Goal: Task Accomplishment & Management: Use online tool/utility

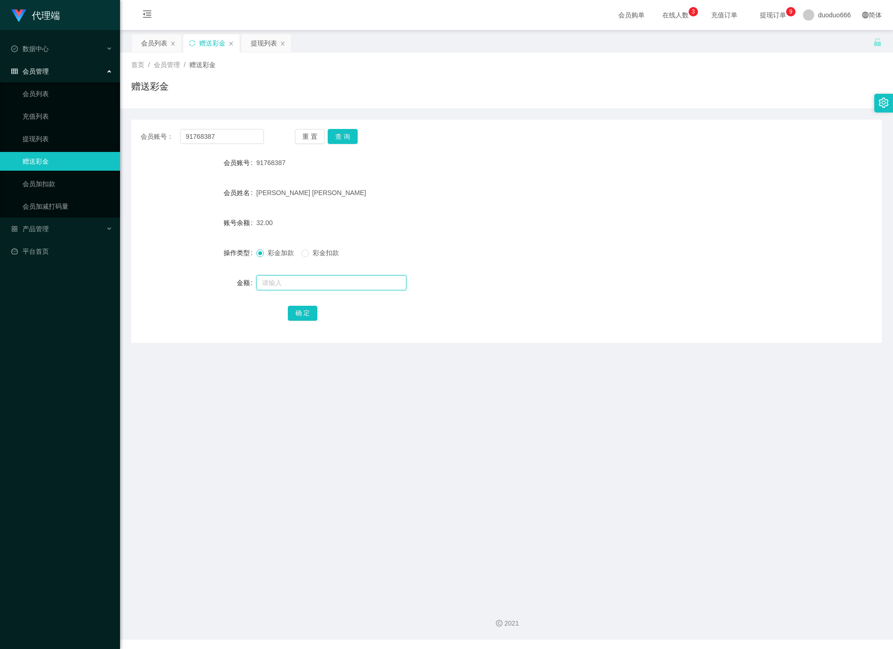
click at [288, 280] on input "text" at bounding box center [332, 282] width 150 height 15
type input "8"
click at [299, 308] on button "确 定" at bounding box center [303, 313] width 30 height 15
click at [304, 288] on input "text" at bounding box center [332, 282] width 150 height 15
type input "8"
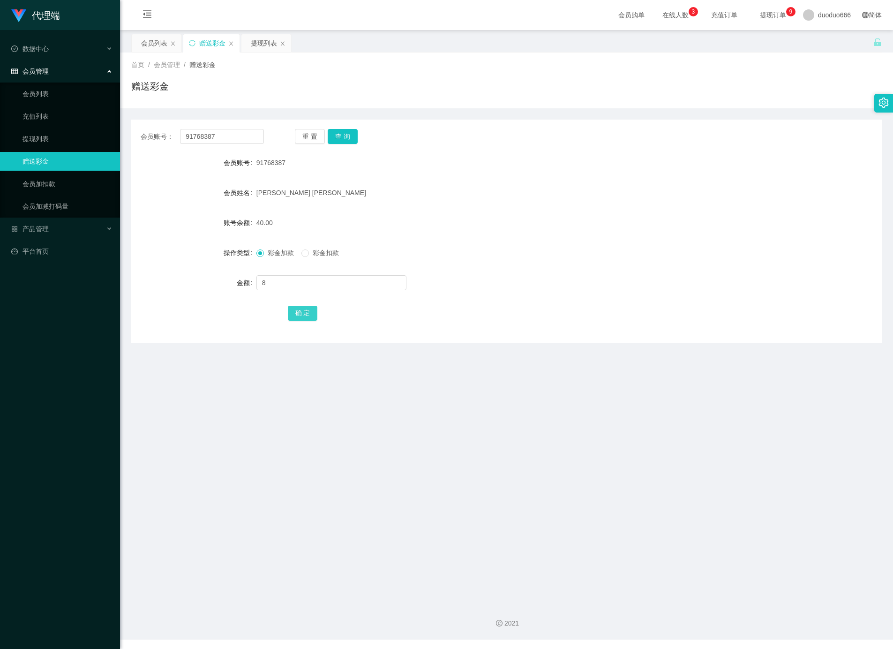
click at [310, 316] on button "确 定" at bounding box center [303, 313] width 30 height 15
click at [281, 282] on input "text" at bounding box center [332, 282] width 150 height 15
type input "8"
click at [311, 312] on button "确 定" at bounding box center [303, 313] width 30 height 15
click at [278, 281] on input "text" at bounding box center [332, 282] width 150 height 15
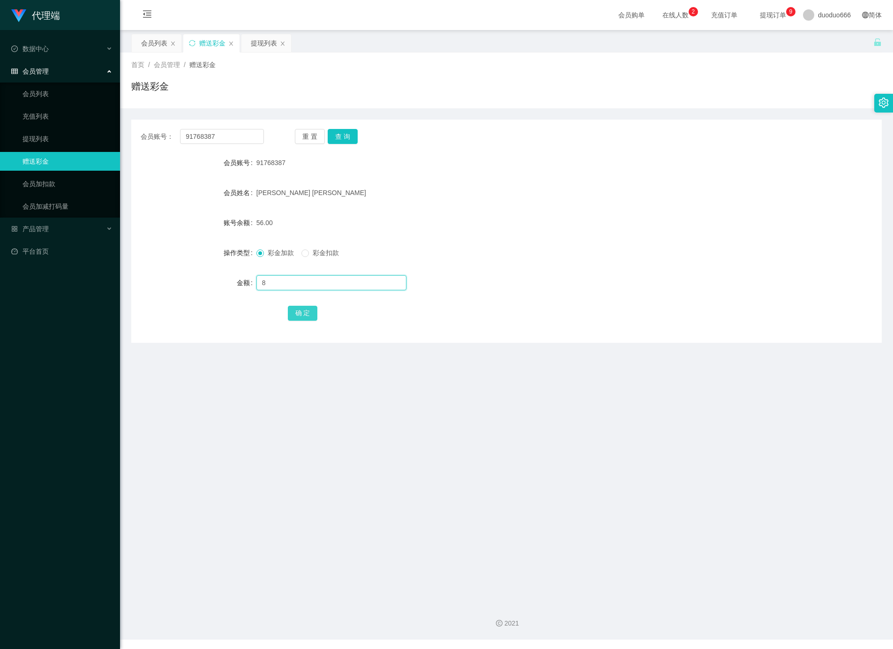
type input "8"
click at [296, 312] on button "确 定" at bounding box center [303, 313] width 30 height 15
drag, startPoint x: 288, startPoint y: 281, endPoint x: 298, endPoint y: 274, distance: 12.1
click at [288, 281] on input "text" at bounding box center [332, 282] width 150 height 15
type input "8"
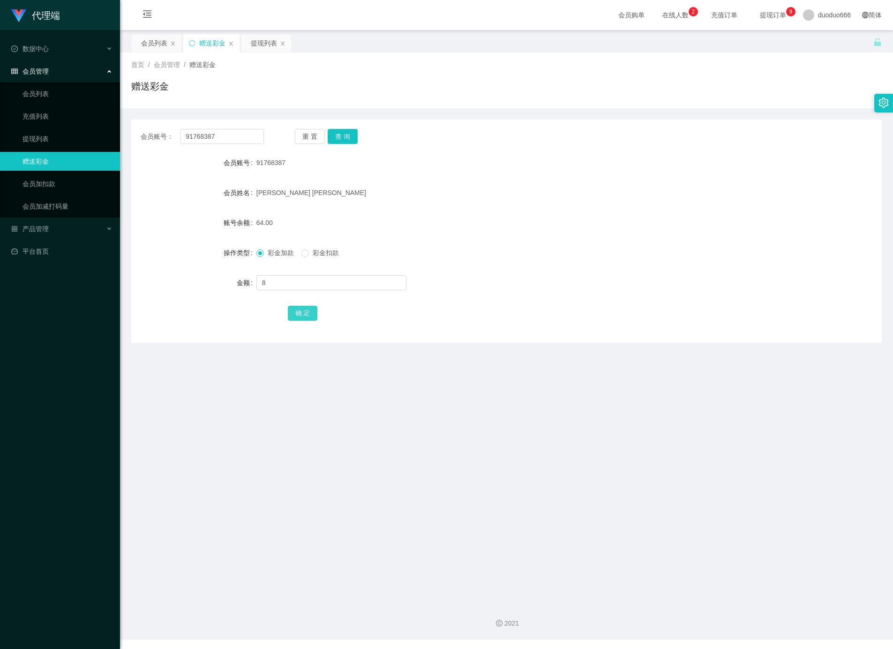
drag, startPoint x: 307, startPoint y: 311, endPoint x: 321, endPoint y: 302, distance: 16.9
click at [306, 310] on button "确 定" at bounding box center [303, 313] width 30 height 15
